Goal: Transaction & Acquisition: Purchase product/service

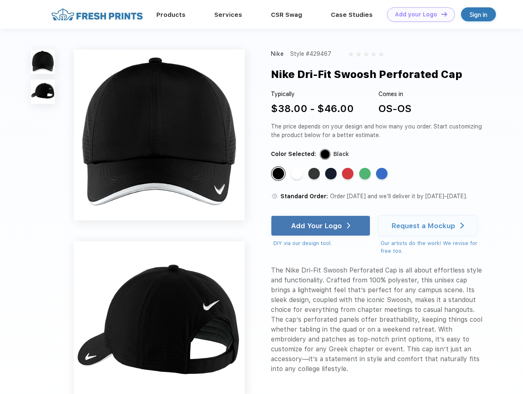
click at [418, 14] on link "Add your Logo Design Tool" at bounding box center [421, 14] width 68 height 14
click at [0, 0] on div "Design Tool" at bounding box center [0, 0] width 0 height 0
click at [441, 14] on link "Add your Logo Design Tool" at bounding box center [421, 14] width 68 height 14
click at [43, 62] on img at bounding box center [43, 62] width 24 height 24
click at [43, 92] on img at bounding box center [43, 92] width 24 height 24
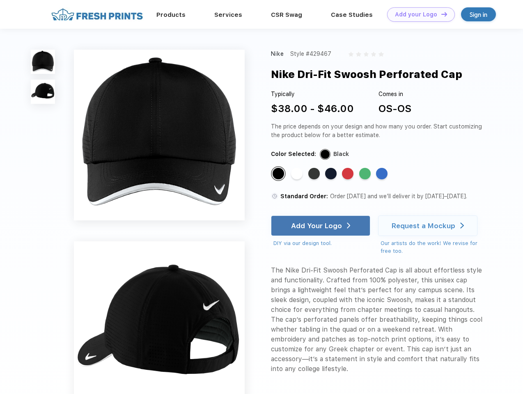
click at [279, 174] on div "Standard Color" at bounding box center [278, 173] width 11 height 11
click at [298, 174] on div "Standard Color" at bounding box center [296, 173] width 11 height 11
click at [315, 174] on div "Standard Color" at bounding box center [313, 173] width 11 height 11
click at [332, 174] on div "Standard Color" at bounding box center [330, 173] width 11 height 11
click at [349, 174] on div "Standard Color" at bounding box center [347, 173] width 11 height 11
